Goal: Navigation & Orientation: Find specific page/section

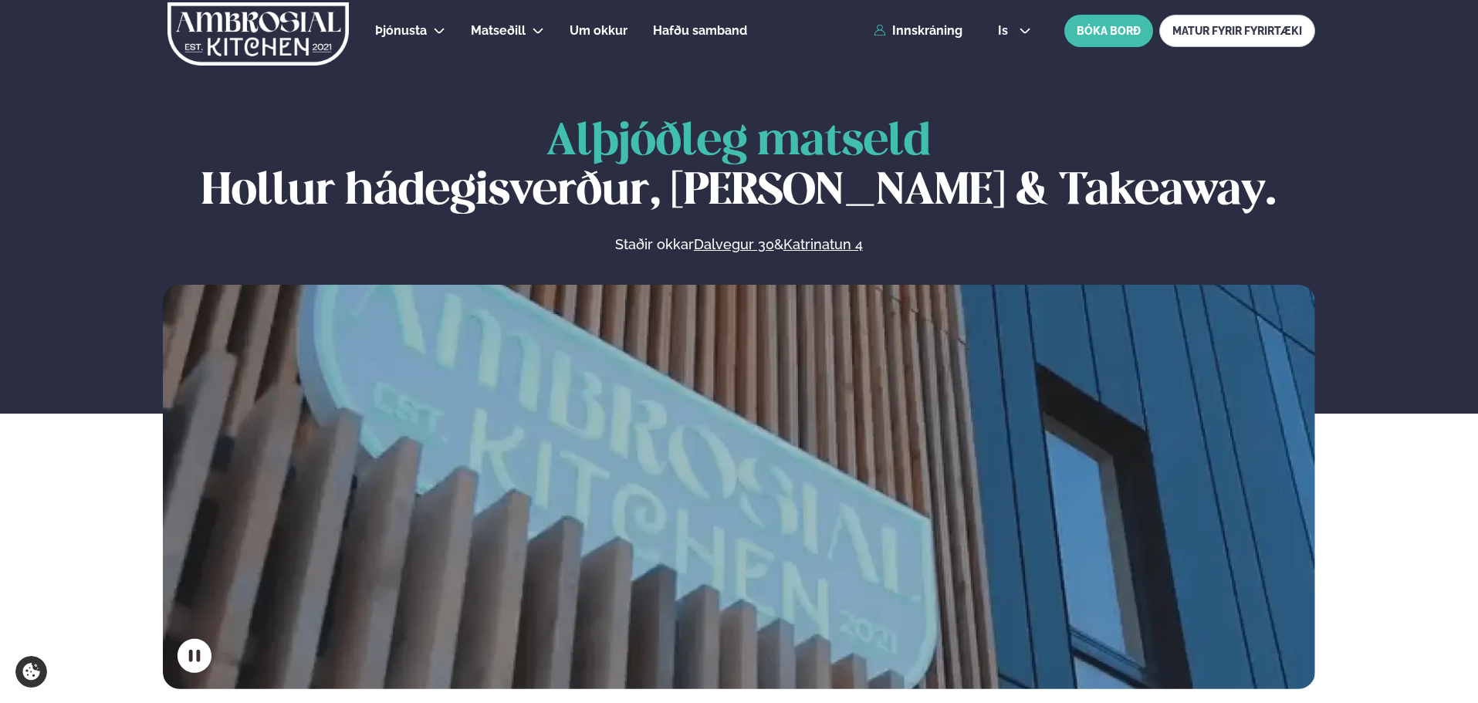
click at [919, 35] on link "Innskráning" at bounding box center [917, 31] width 89 height 14
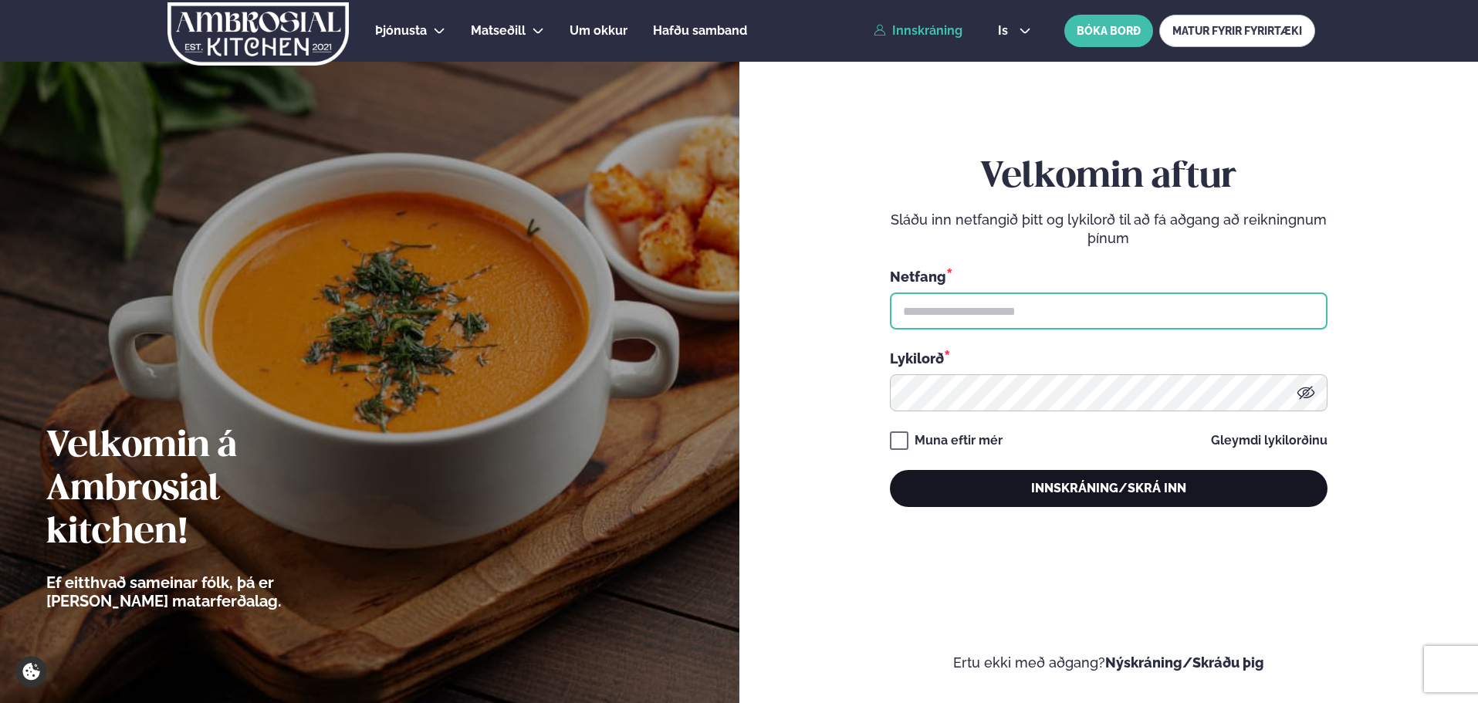
type input "**********"
click at [979, 488] on button "Innskráning/Skrá inn" at bounding box center [1109, 488] width 438 height 37
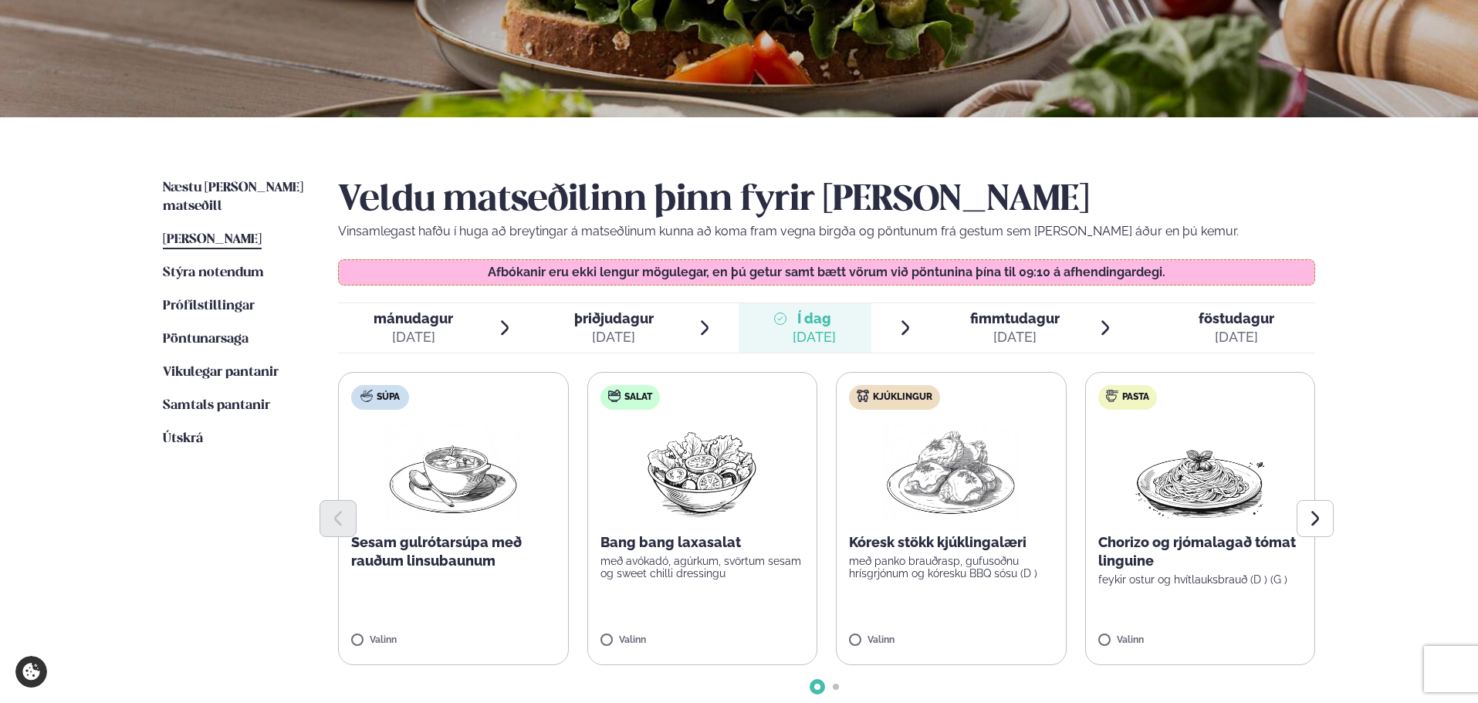
scroll to position [77, 0]
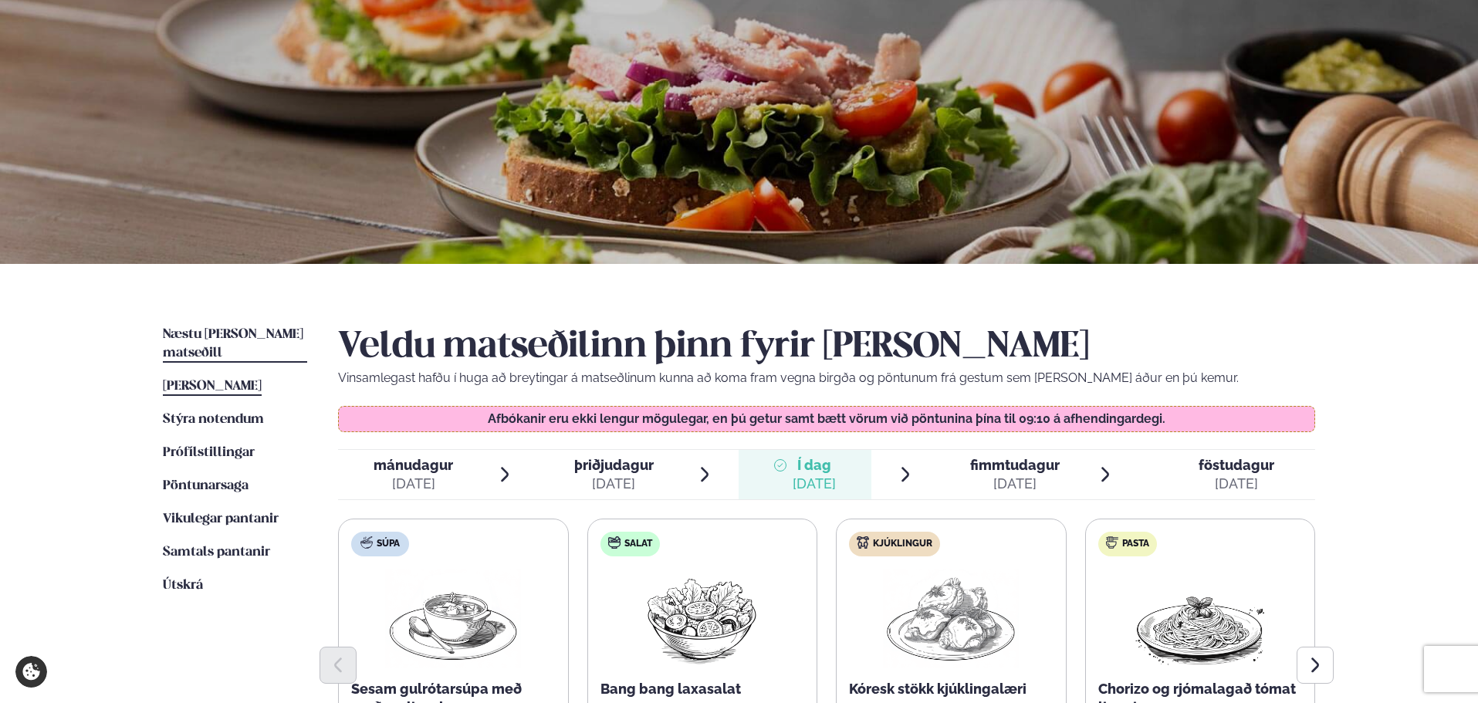
click at [218, 339] on span "Næstu [PERSON_NAME] matseðill" at bounding box center [233, 344] width 140 height 32
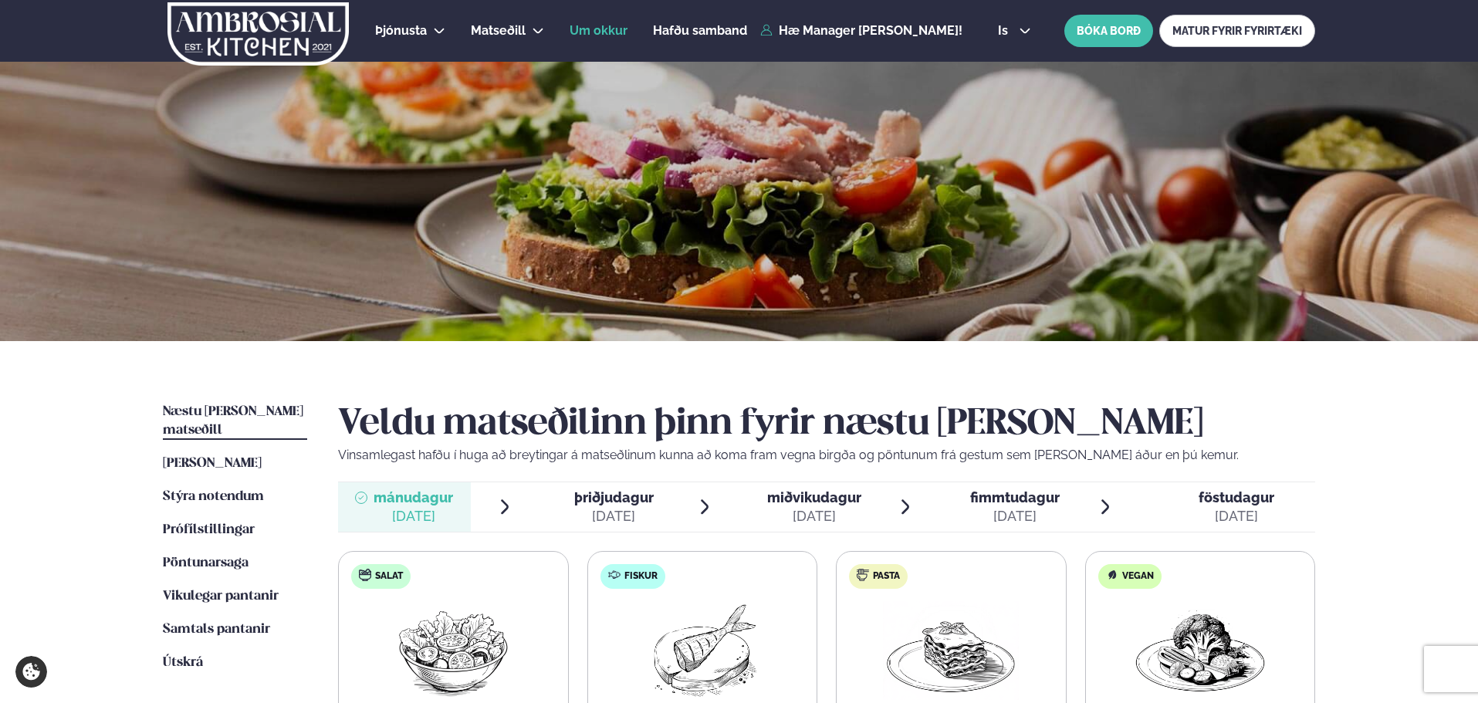
click at [605, 39] on link "Um okkur" at bounding box center [598, 31] width 58 height 19
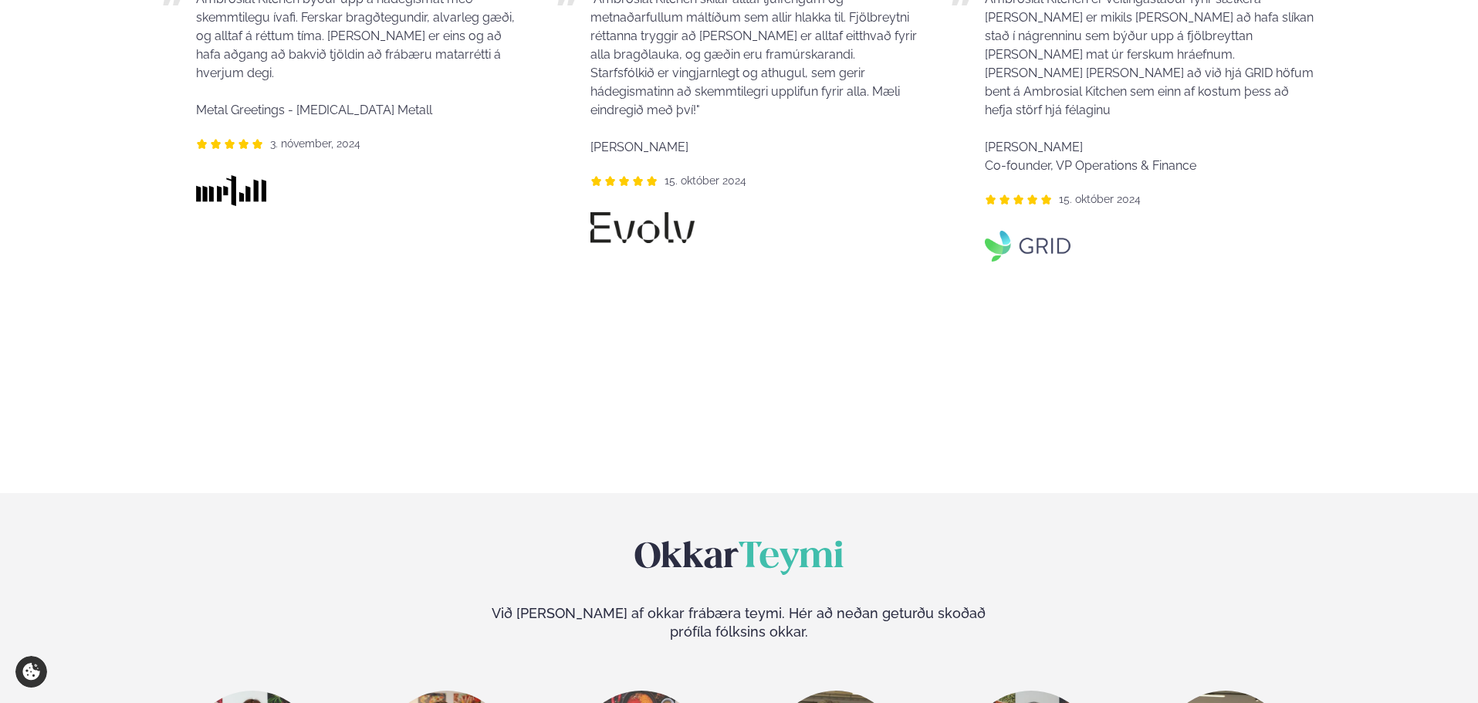
scroll to position [2006, 0]
